Goal: Information Seeking & Learning: Learn about a topic

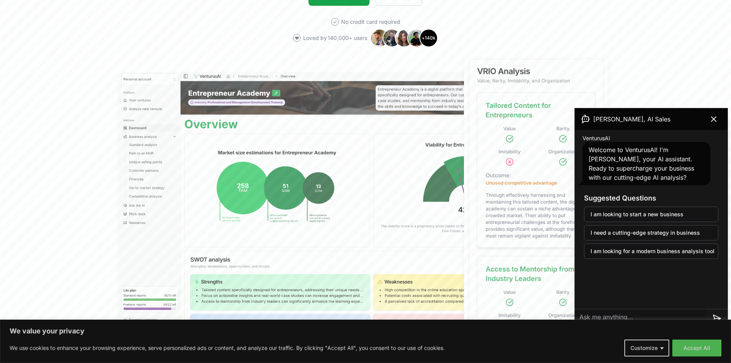
scroll to position [192, 0]
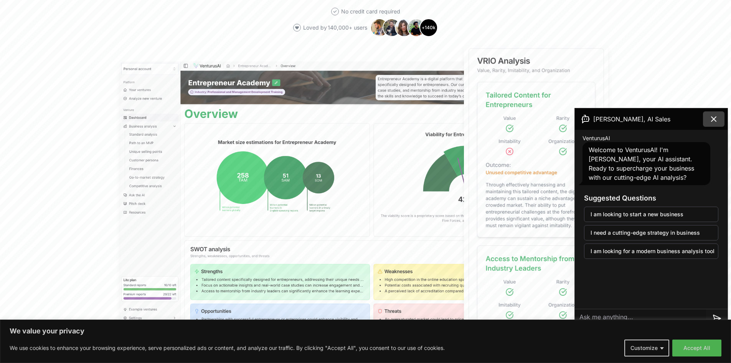
click at [708, 116] on button at bounding box center [713, 118] width 21 height 15
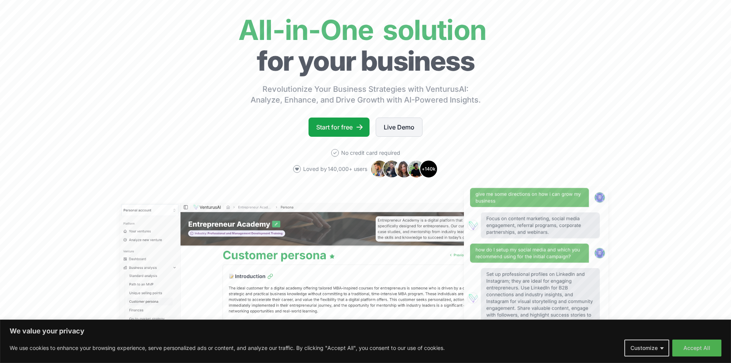
scroll to position [38, 0]
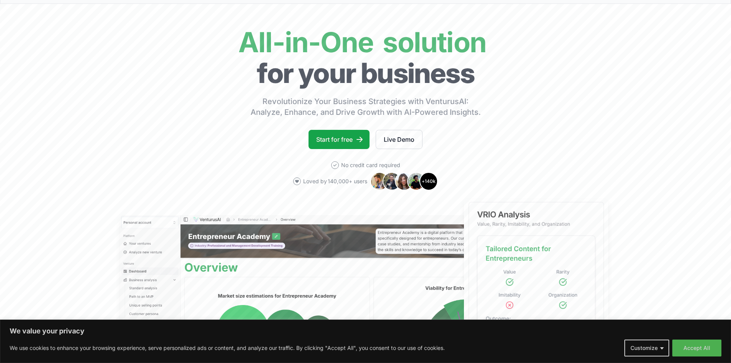
click at [426, 182] on div "+ 140k" at bounding box center [404, 181] width 68 height 18
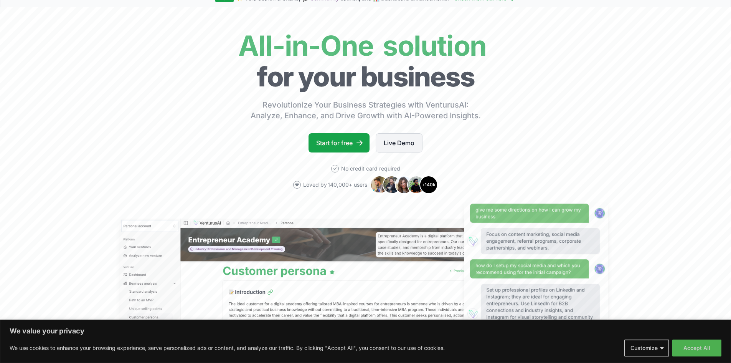
scroll to position [0, 0]
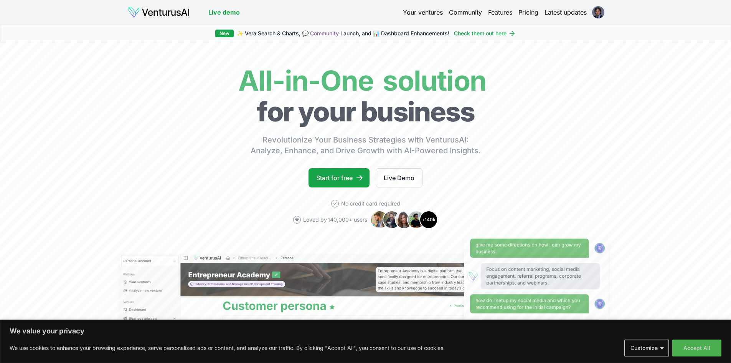
click at [417, 13] on link "Your ventures" at bounding box center [423, 12] width 40 height 9
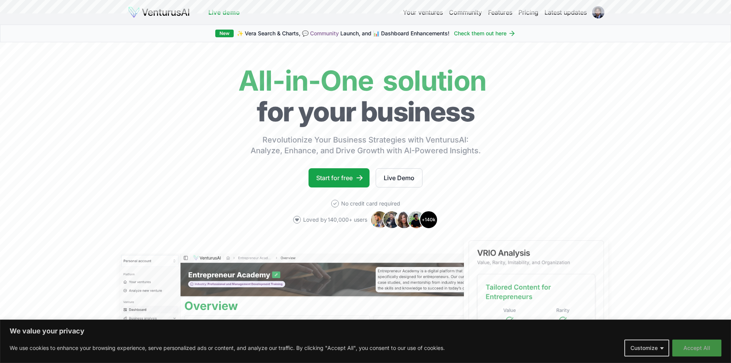
click at [690, 346] on button "Accept All" at bounding box center [696, 347] width 49 height 17
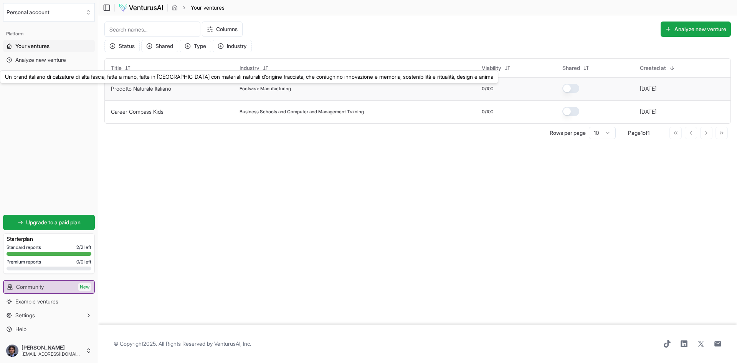
click at [171, 88] on link "Prodotto Naturale Italiano" at bounding box center [141, 88] width 60 height 7
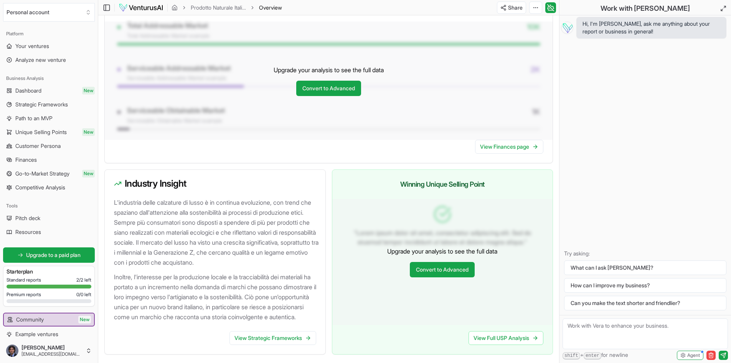
scroll to position [476, 0]
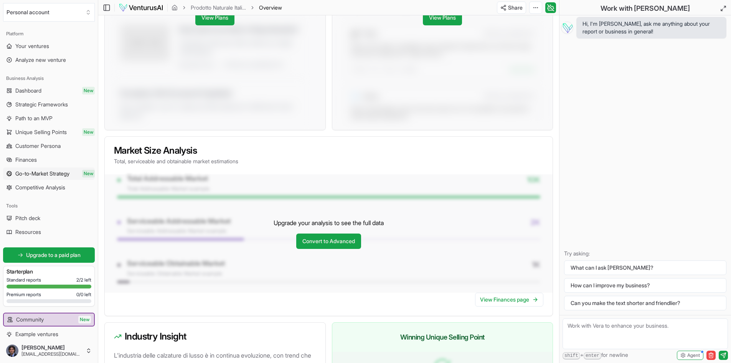
click at [66, 171] on span "Go-to-Market Strategy" at bounding box center [42, 174] width 54 height 8
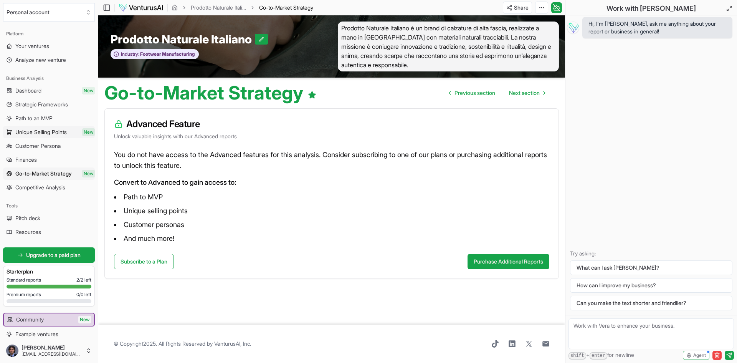
click at [47, 127] on link "Unique Selling Points New" at bounding box center [49, 132] width 92 height 12
click at [32, 94] on span "Dashboard" at bounding box center [28, 91] width 26 height 8
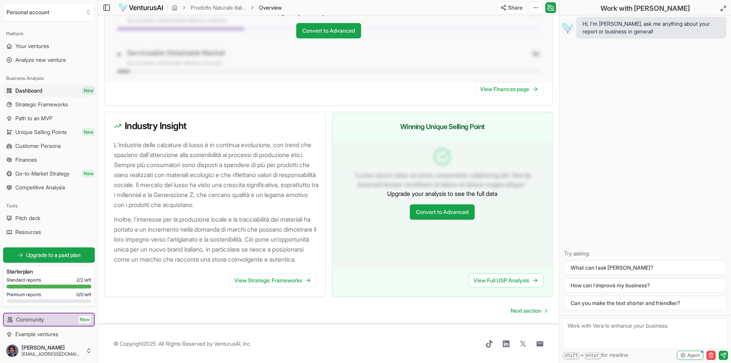
scroll to position [706, 0]
click at [64, 319] on link "Community New" at bounding box center [49, 319] width 90 height 12
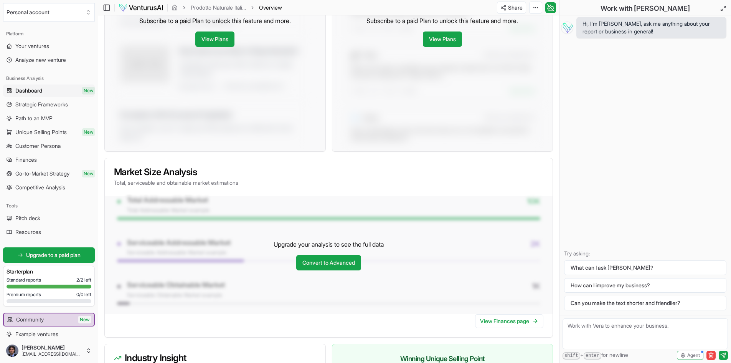
scroll to position [399, 0]
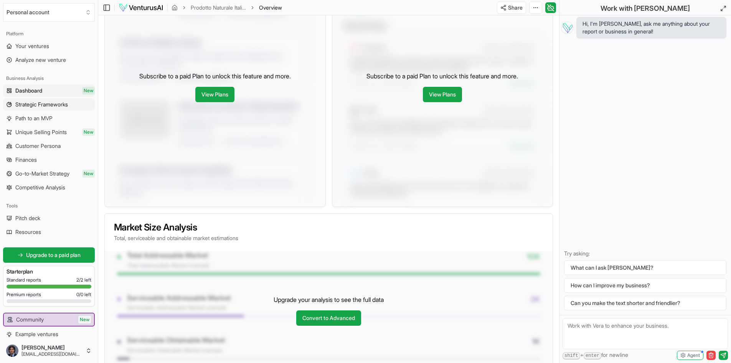
click at [48, 104] on span "Strategic Frameworks" at bounding box center [41, 105] width 53 height 8
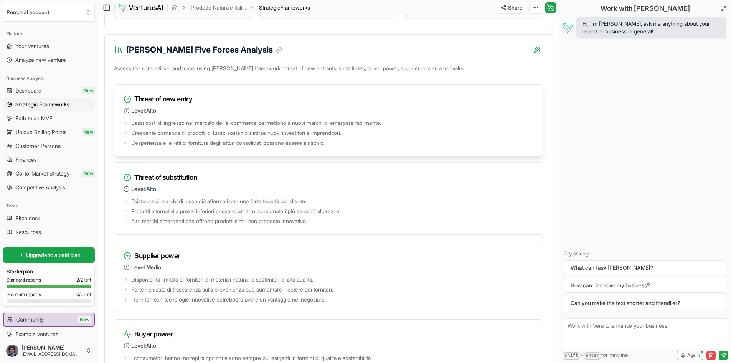
scroll to position [921, 0]
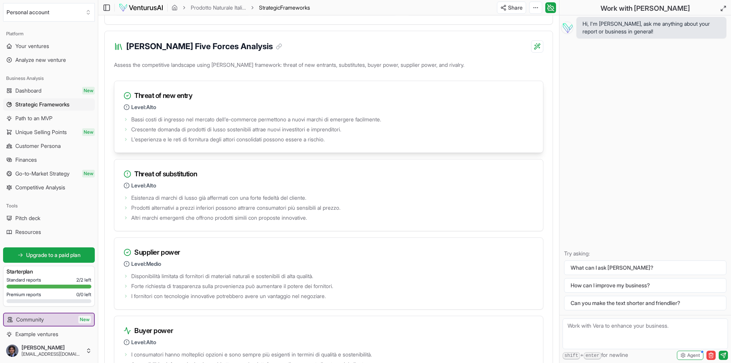
click at [129, 110] on icon at bounding box center [127, 107] width 6 height 6
click at [125, 142] on icon at bounding box center [126, 139] width 5 height 5
click at [124, 132] on icon at bounding box center [126, 129] width 5 height 5
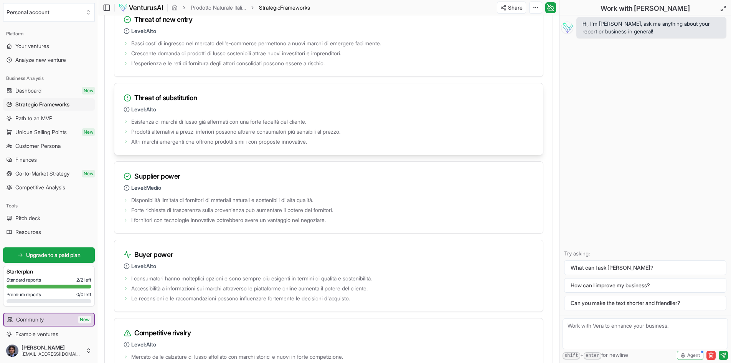
scroll to position [998, 0]
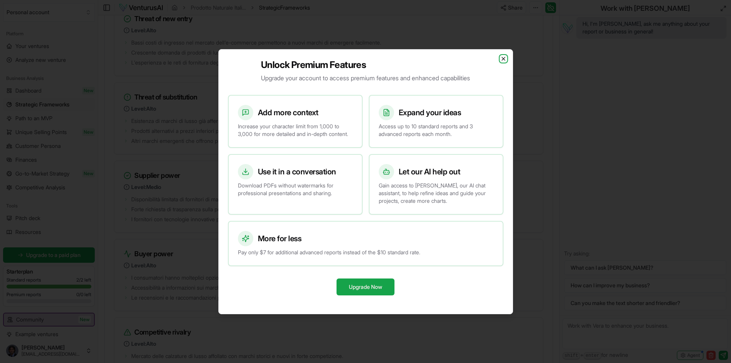
click at [505, 56] on icon "button" at bounding box center [503, 59] width 6 height 6
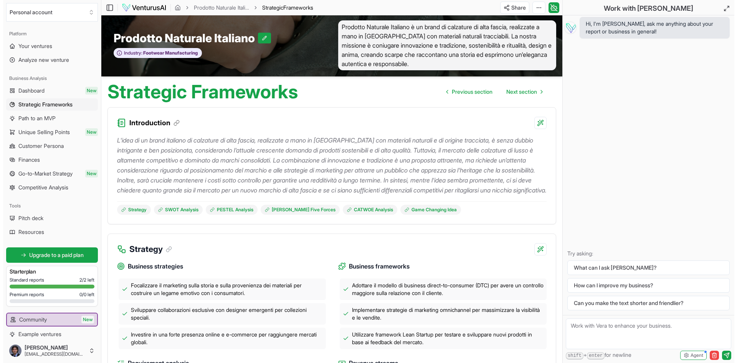
scroll to position [0, 0]
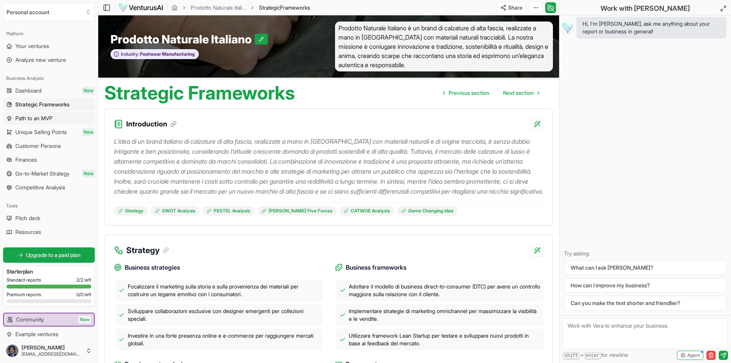
click at [51, 122] on link "Path to an MVP" at bounding box center [49, 118] width 92 height 12
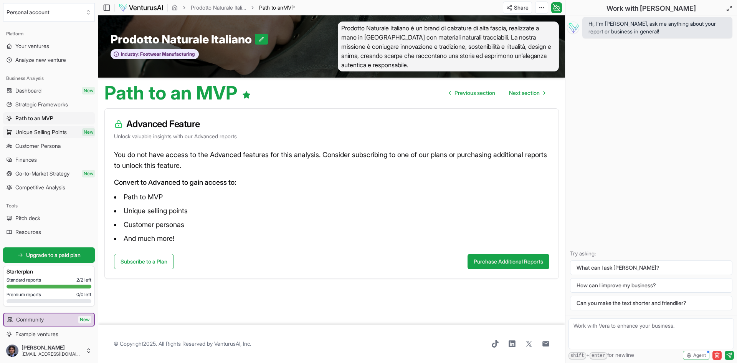
click at [56, 132] on span "Unique Selling Points" at bounding box center [40, 132] width 51 height 8
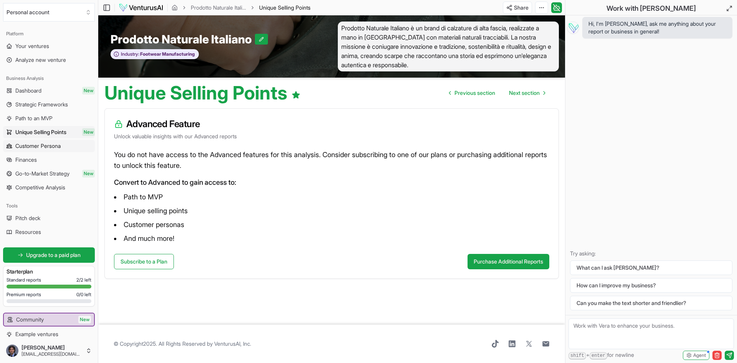
click at [47, 143] on span "Customer Persona" at bounding box center [37, 146] width 45 height 8
click at [44, 160] on link "Finances" at bounding box center [49, 160] width 92 height 12
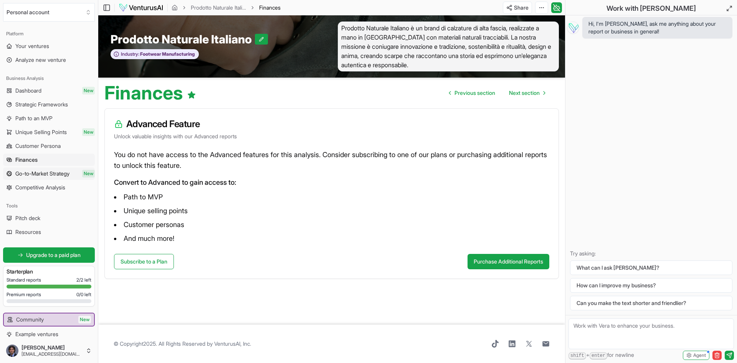
click at [51, 170] on span "Go-to-Market Strategy" at bounding box center [42, 174] width 54 height 8
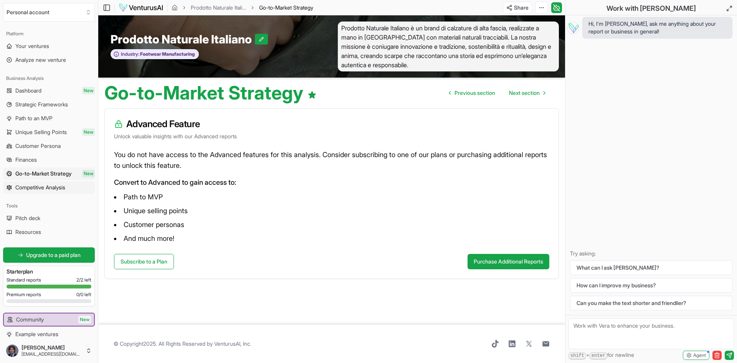
click at [44, 184] on span "Competitive Analysis" at bounding box center [40, 187] width 50 height 8
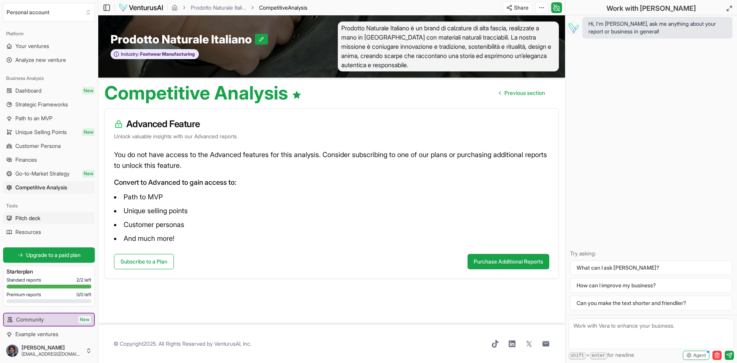
click at [45, 217] on link "Pitch deck" at bounding box center [49, 218] width 92 height 12
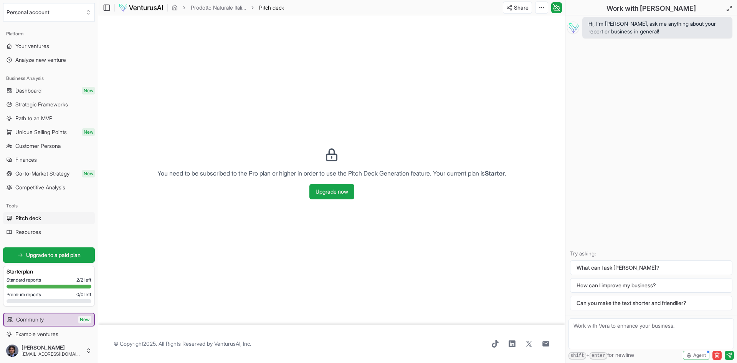
click at [44, 227] on link "Resources" at bounding box center [49, 232] width 92 height 12
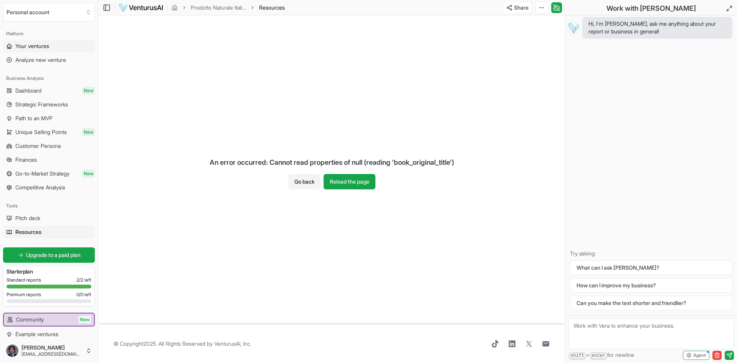
click at [43, 47] on span "Your ventures" at bounding box center [32, 46] width 34 height 8
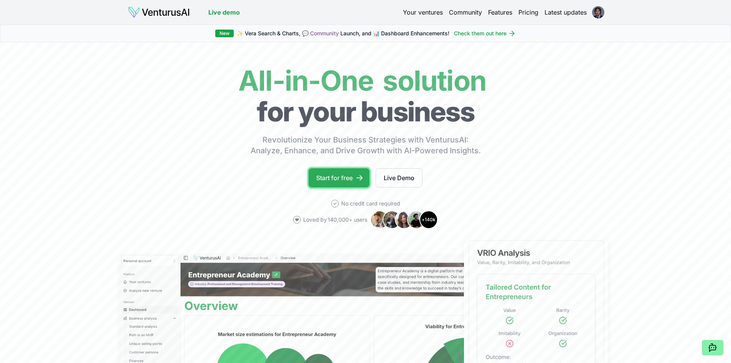
click at [350, 177] on link "Start for free" at bounding box center [339, 177] width 61 height 19
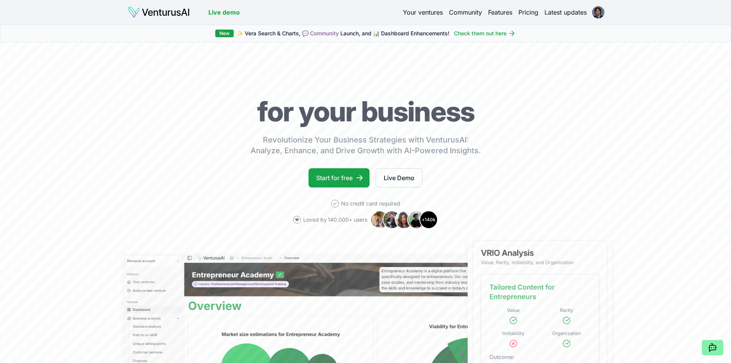
click at [405, 11] on link "Your ventures" at bounding box center [423, 12] width 40 height 9
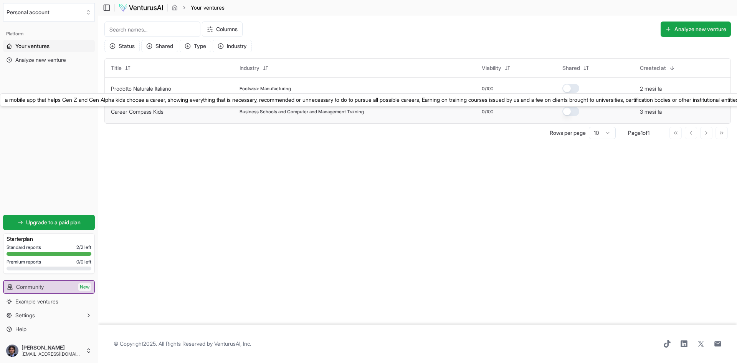
click at [160, 109] on link "Career Compass Kids" at bounding box center [137, 111] width 53 height 7
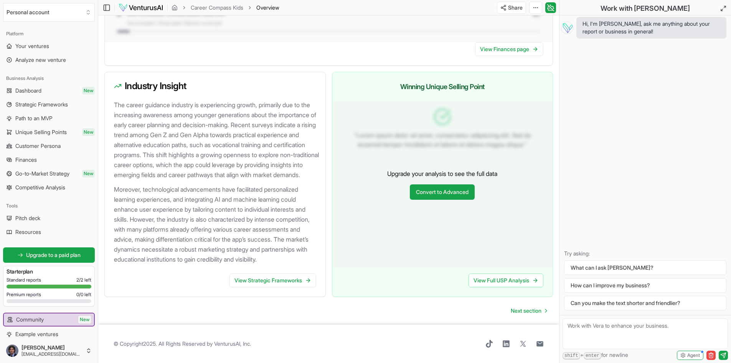
scroll to position [770, 0]
click at [56, 102] on span "Strategic Frameworks" at bounding box center [41, 105] width 53 height 8
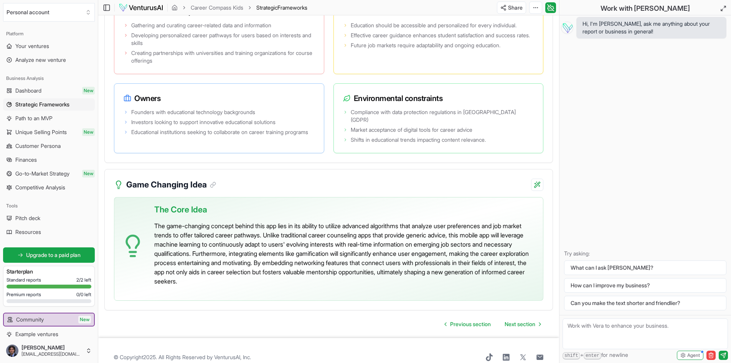
scroll to position [1591, 0]
